Goal: Information Seeking & Learning: Learn about a topic

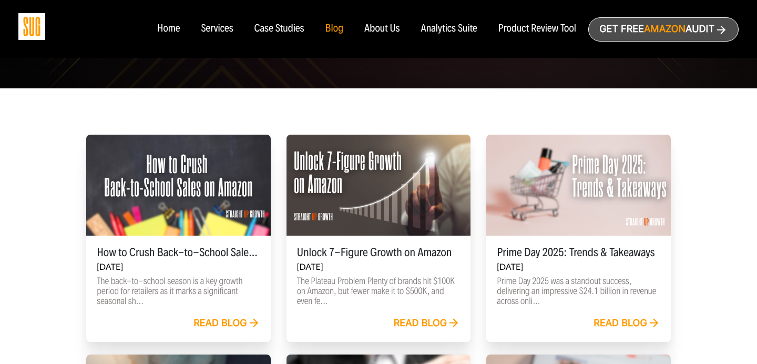
scroll to position [324, 0]
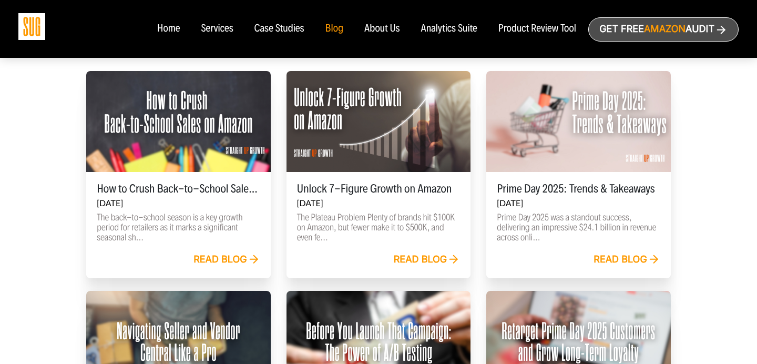
click at [212, 253] on div "Read blog" at bounding box center [178, 259] width 163 height 13
click at [203, 254] on link "Read blog" at bounding box center [226, 260] width 67 height 12
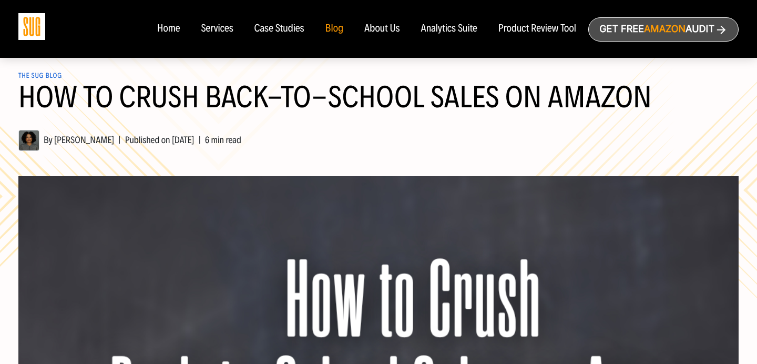
click at [546, 125] on header "The SUG Blog How to Crush Back-to-School Sales on Amazon By Hanna Tekle | Publi…" at bounding box center [378, 102] width 720 height 98
